Goal: Information Seeking & Learning: Learn about a topic

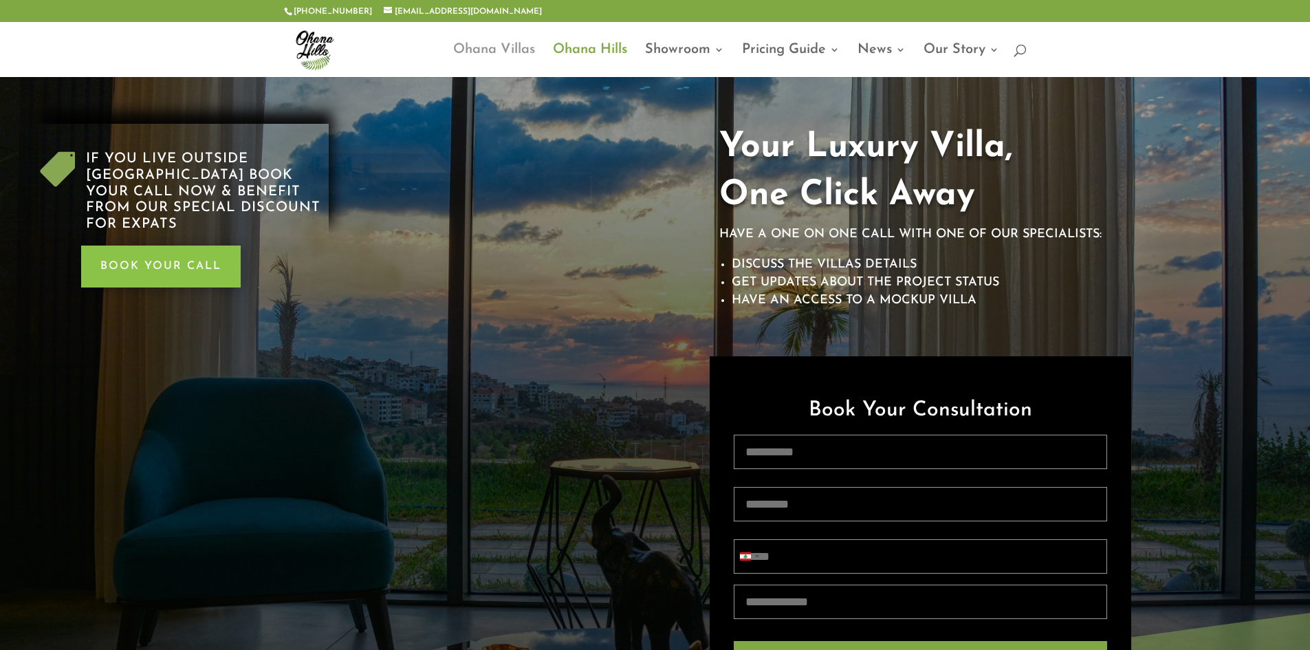
click at [502, 47] on link "Ohana Villas" at bounding box center [494, 61] width 82 height 32
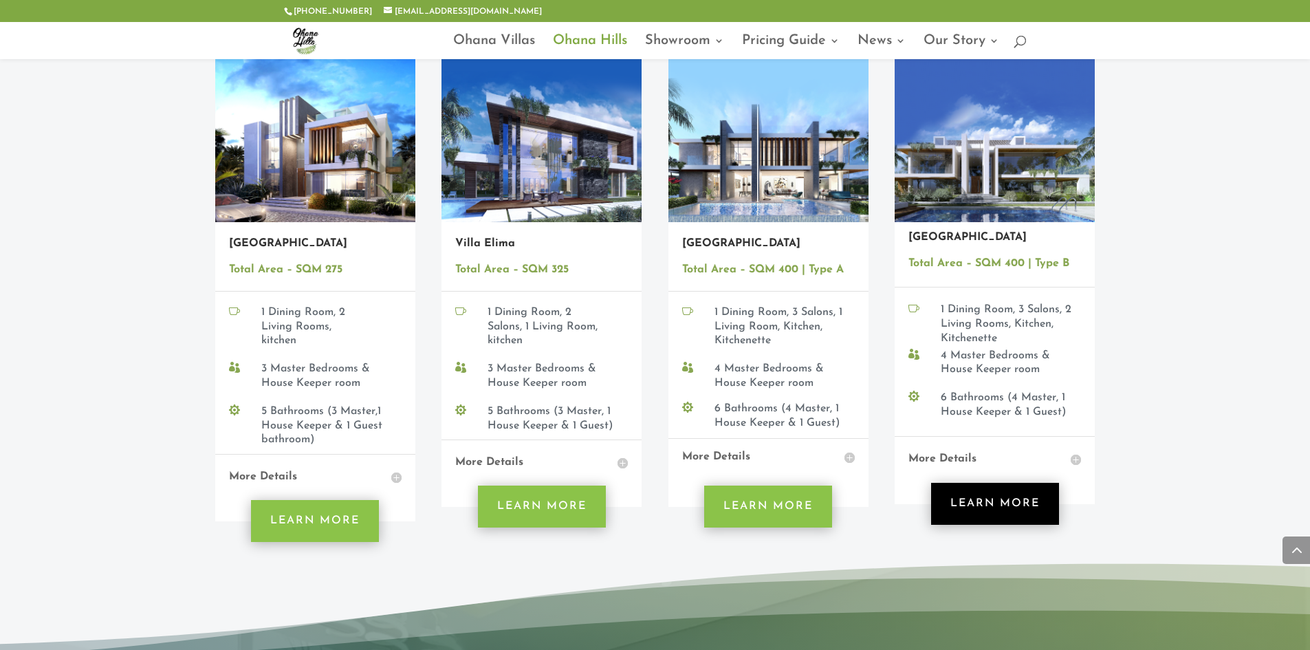
scroll to position [1581, 0]
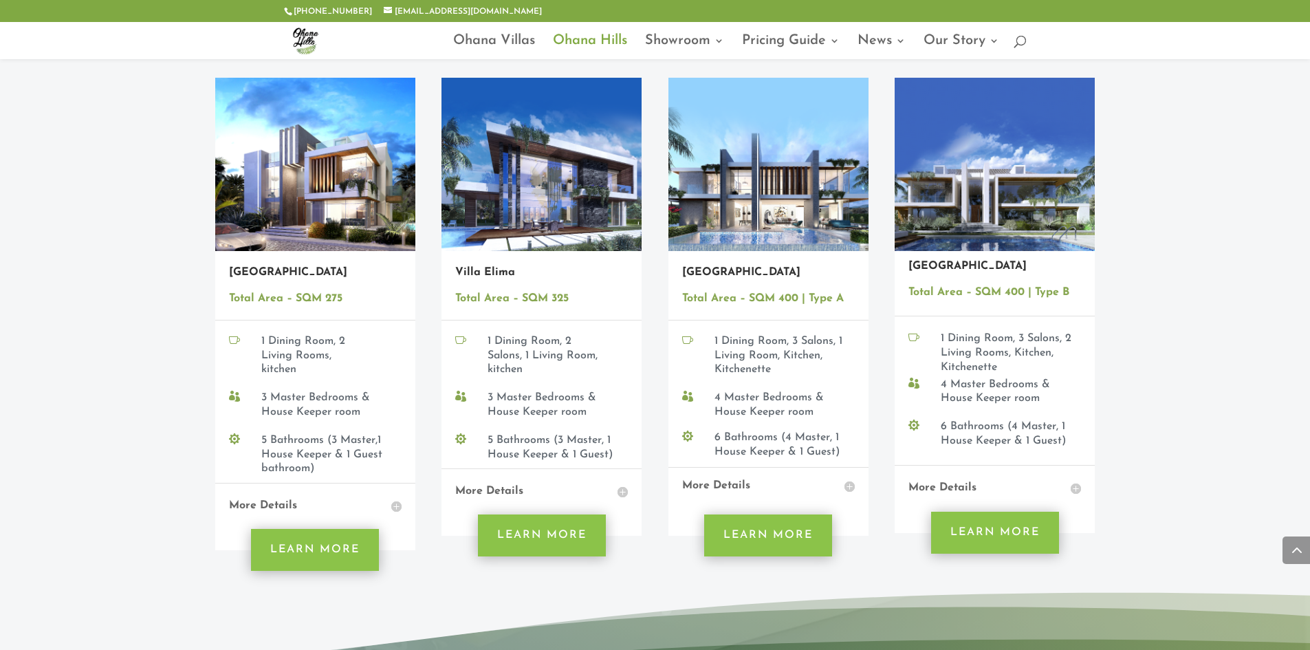
click at [716, 267] on link "[GEOGRAPHIC_DATA]" at bounding box center [741, 272] width 118 height 11
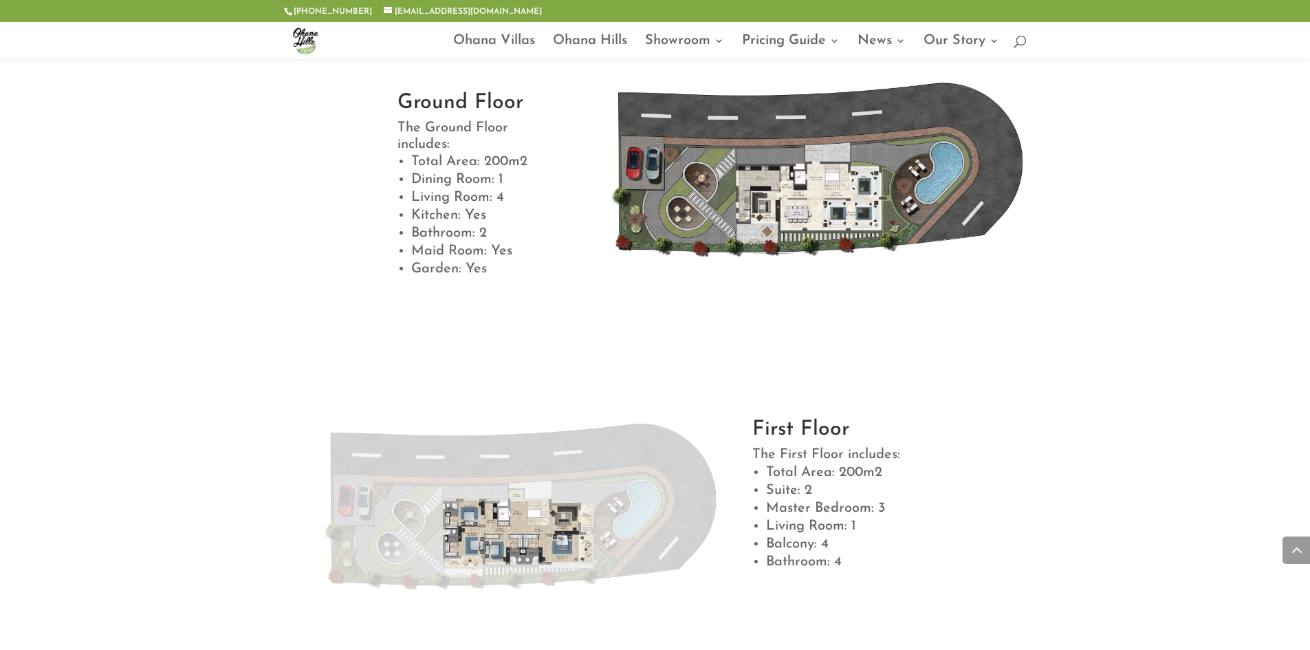
scroll to position [688, 0]
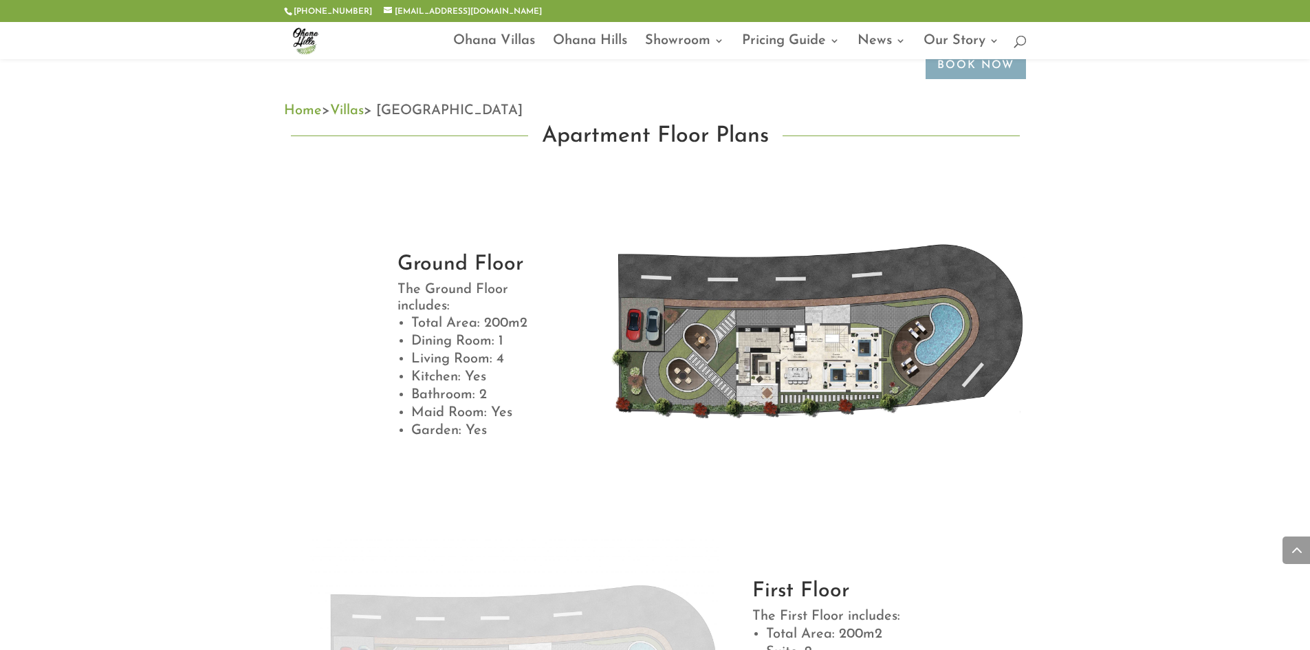
click at [821, 358] on img at bounding box center [811, 342] width 429 height 303
click at [842, 331] on img at bounding box center [811, 342] width 429 height 303
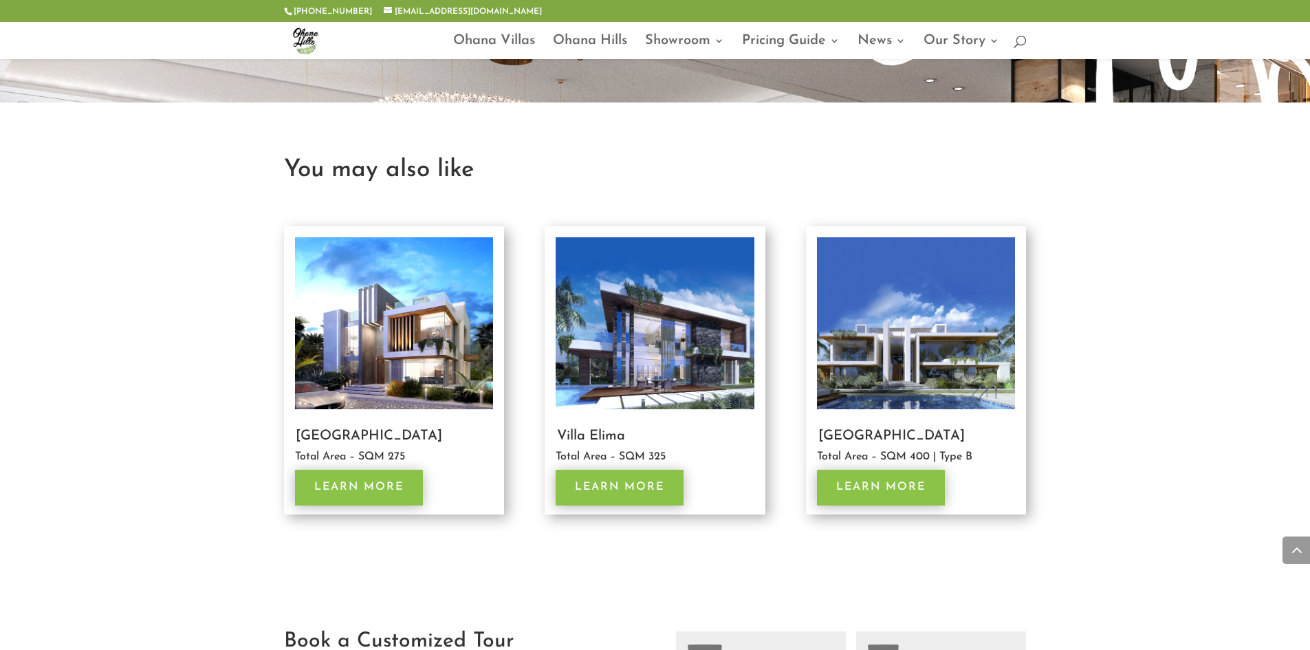
scroll to position [2338, 0]
